Goal: Task Accomplishment & Management: Use online tool/utility

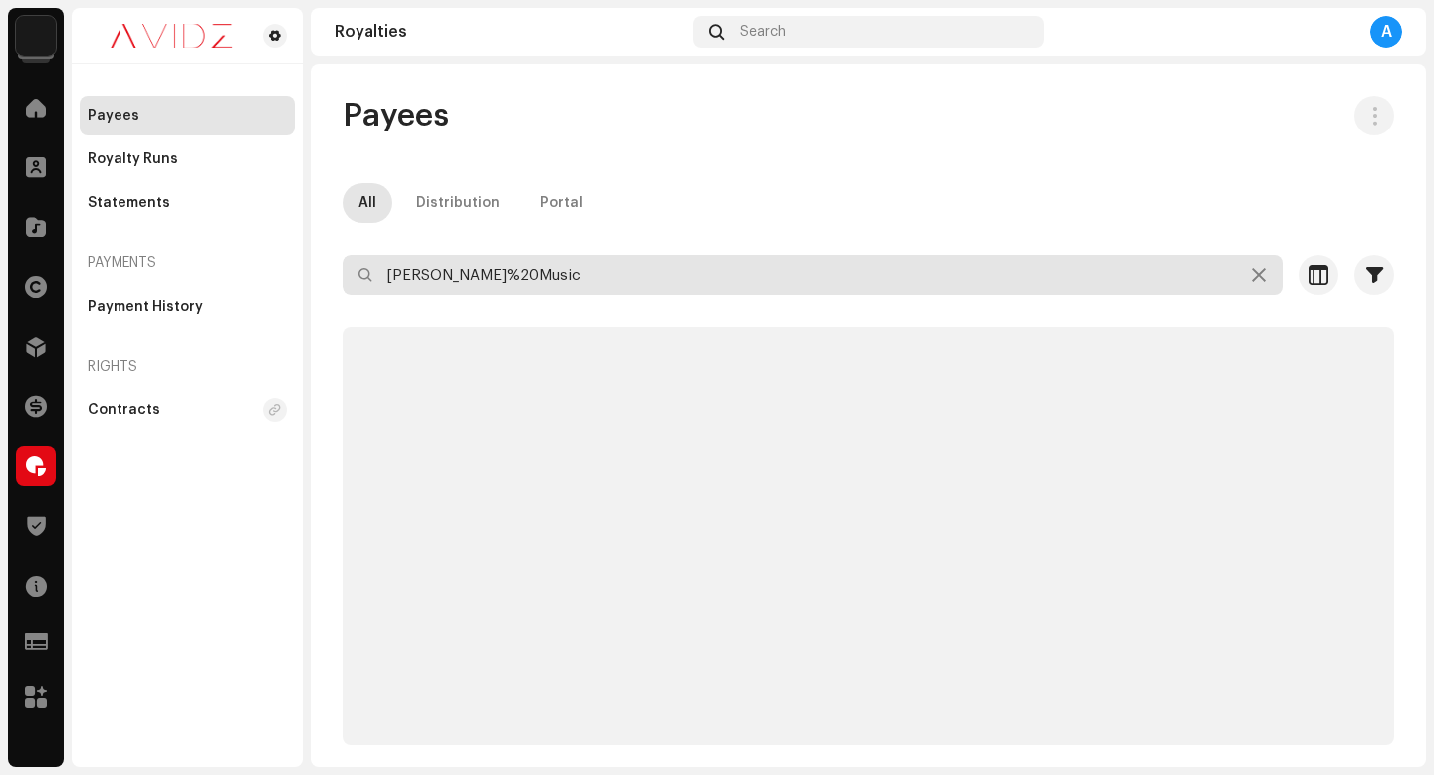
click at [585, 260] on input "[PERSON_NAME]%20Music" at bounding box center [812, 275] width 940 height 40
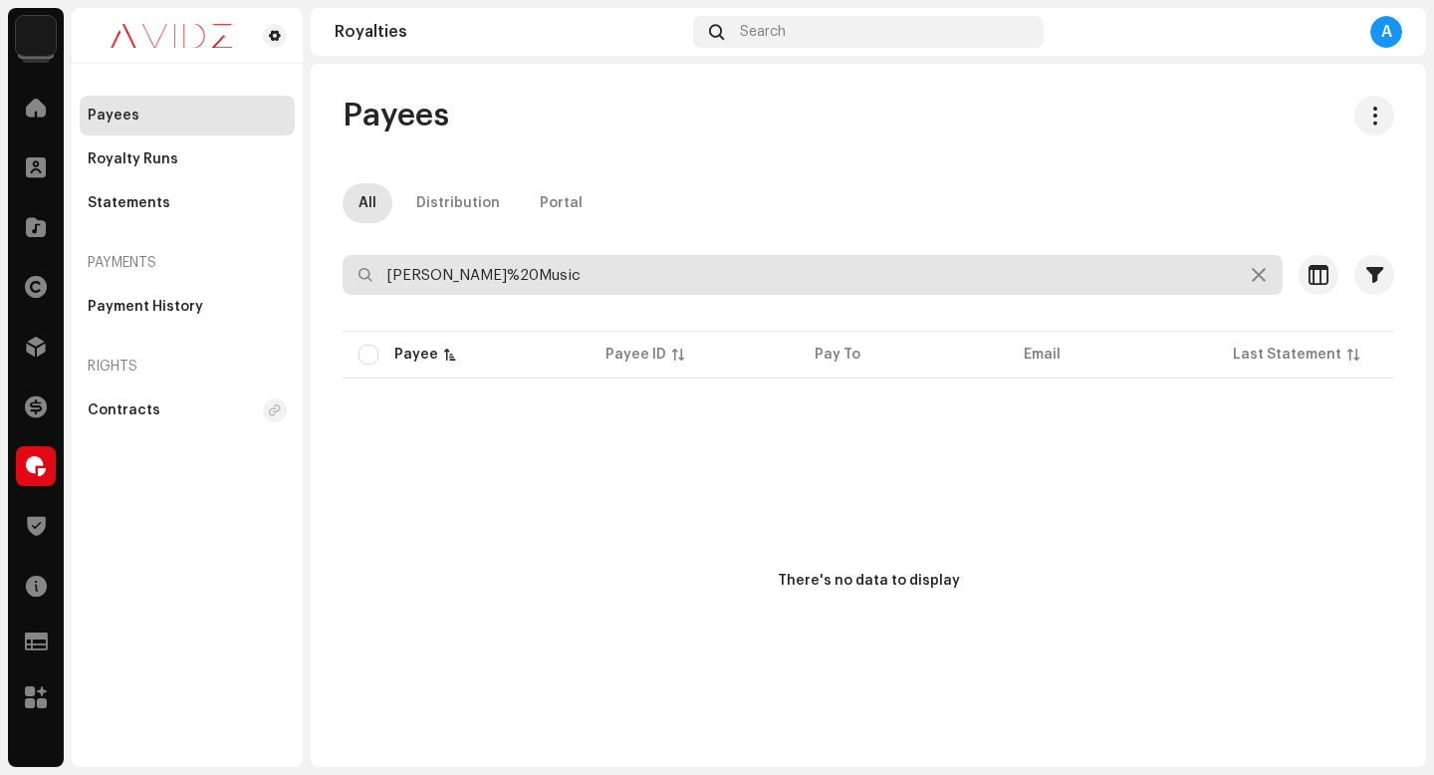
click at [585, 261] on input "[PERSON_NAME]%20Music" at bounding box center [812, 275] width 940 height 40
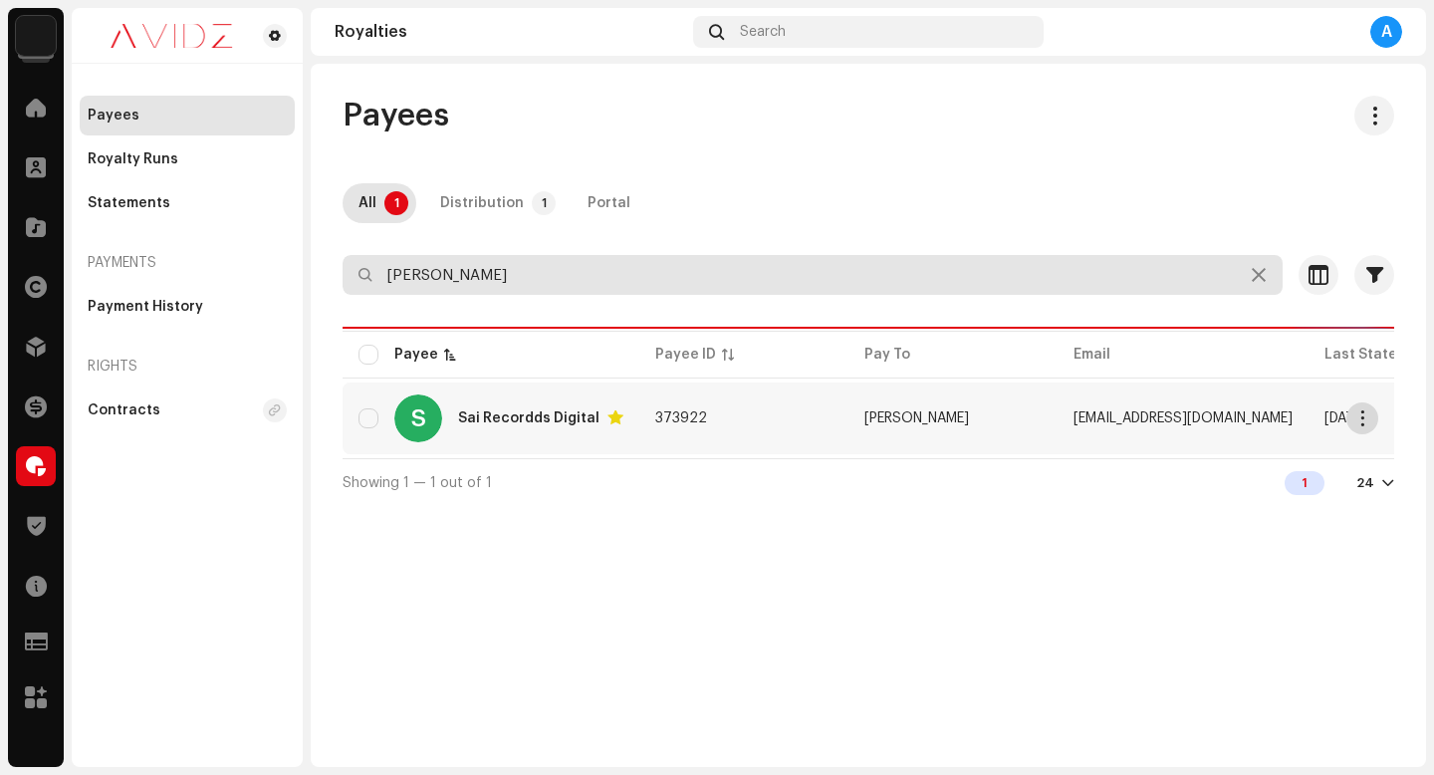
type input "[PERSON_NAME]"
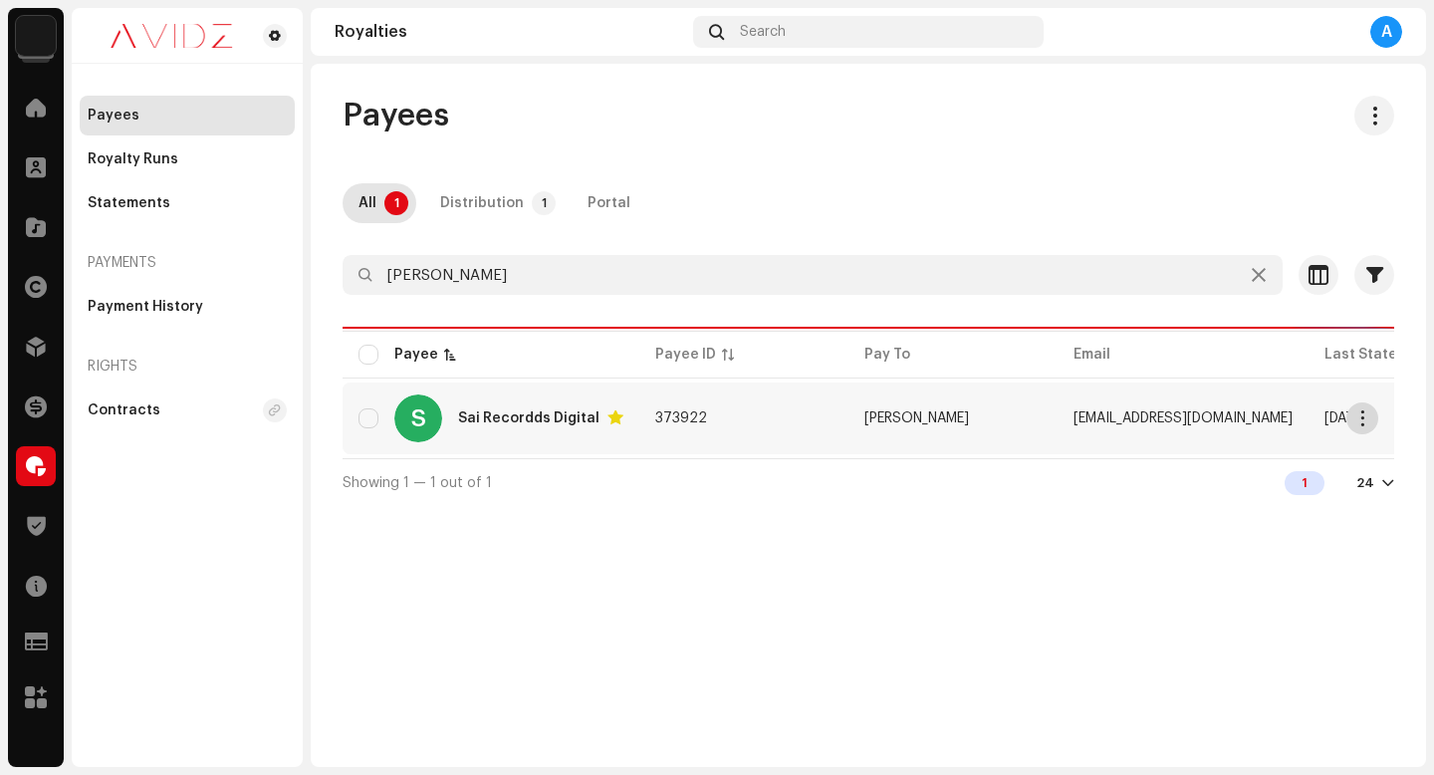
click at [1362, 418] on span "button" at bounding box center [1362, 418] width 15 height 16
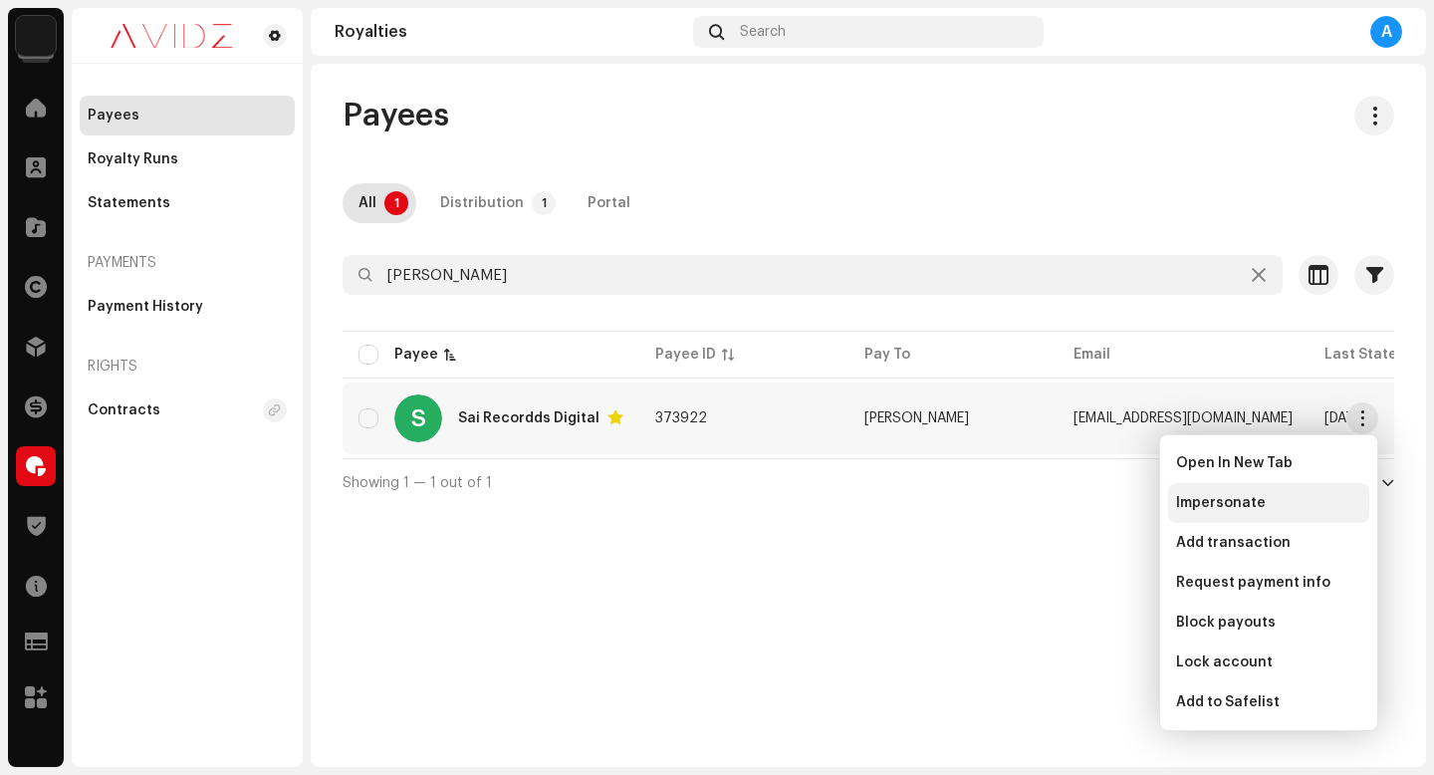
click at [1292, 521] on div "Impersonate" at bounding box center [1268, 503] width 201 height 40
